Goal: Information Seeking & Learning: Learn about a topic

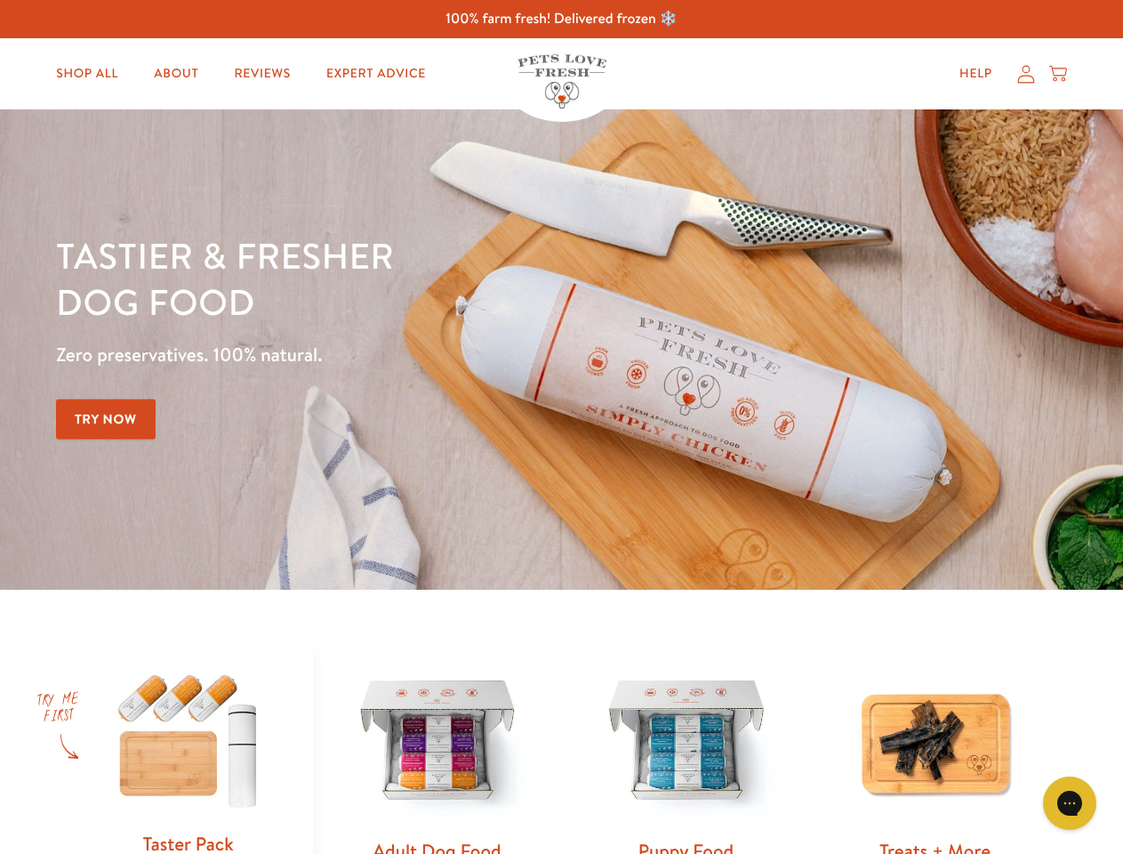
click at [561, 427] on div "Tastier & fresher dog food Zero preservatives. 100% natural. Try Now" at bounding box center [393, 349] width 674 height 235
click at [1070, 803] on icon "Gorgias live chat" at bounding box center [1069, 802] width 17 height 17
